Goal: Find specific page/section: Find specific page/section

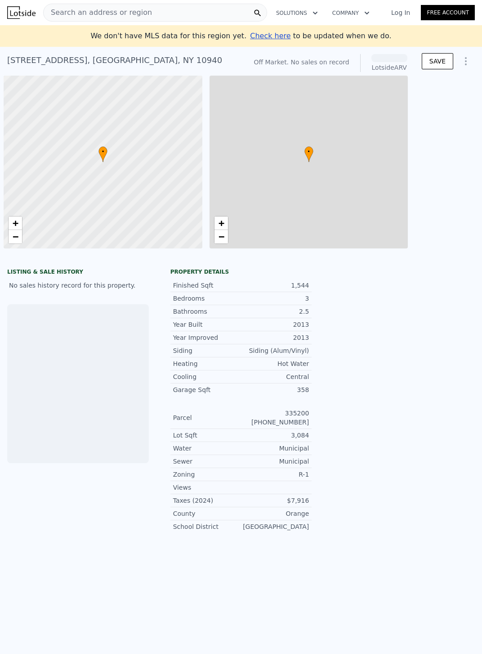
scroll to position [0, 4]
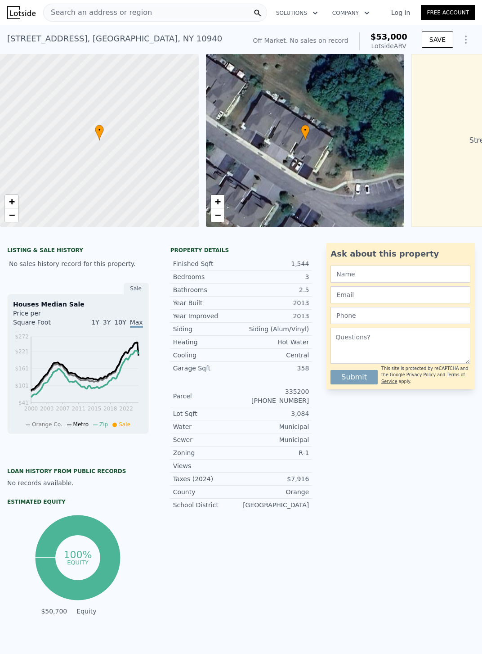
click at [119, 14] on span "Search an address or region" at bounding box center [98, 12] width 108 height 11
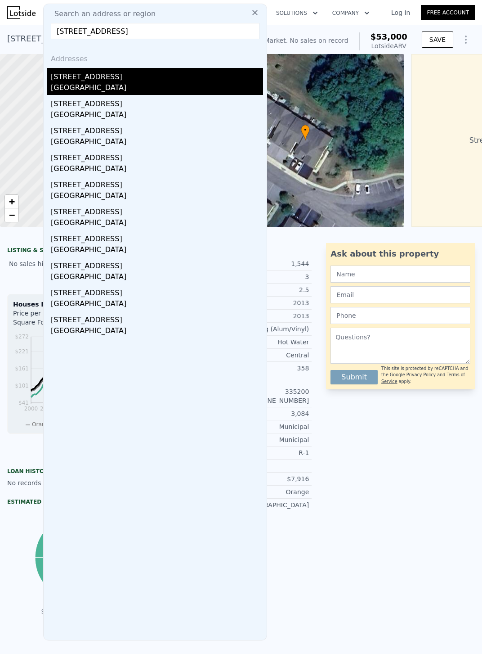
type input "30 flushing pond rd"
click at [134, 87] on div "Middlesex County, MA 01886" at bounding box center [157, 88] width 212 height 13
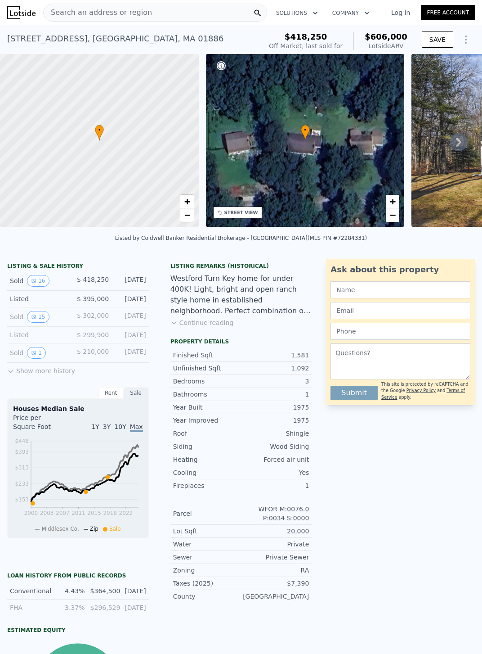
type input "3"
type input "7"
type input "1.5"
type input "2.5"
type input "1149"
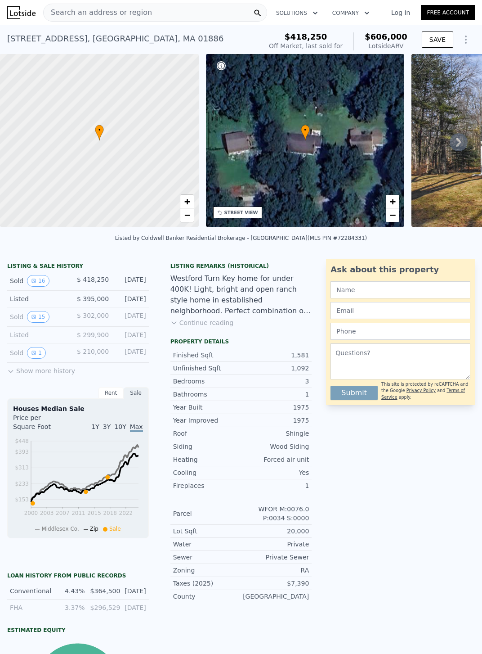
type input "2026"
type input "5227.2"
type input "18295.2"
type input "$ 53,000"
type input "4"
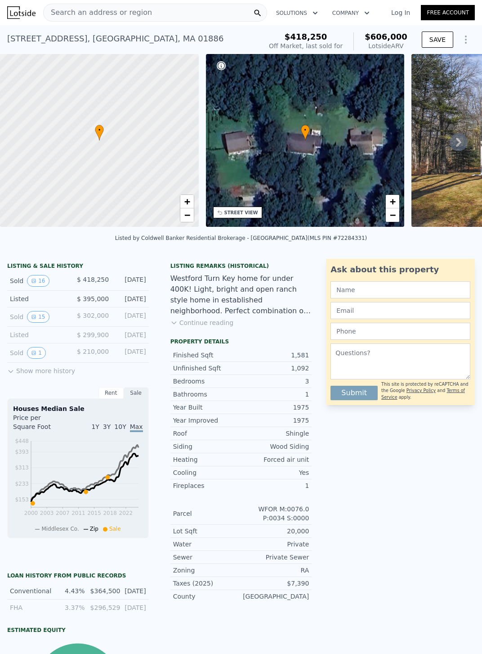
type input "$ 30,001"
